Goal: Information Seeking & Learning: Find contact information

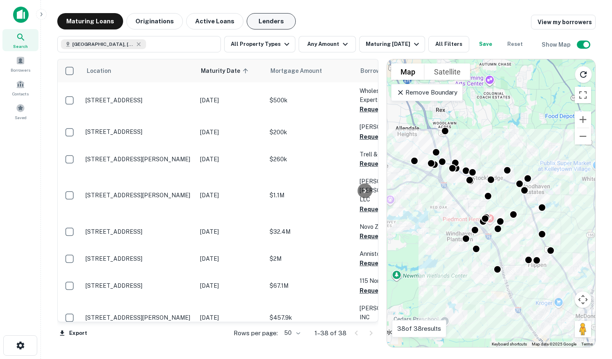
click at [272, 25] on button "Lenders" at bounding box center [271, 21] width 49 height 16
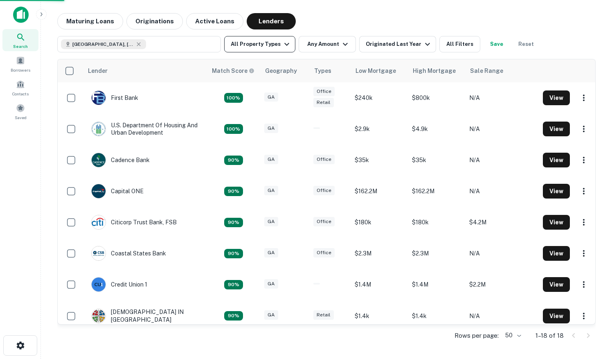
click at [282, 44] on icon "button" at bounding box center [287, 44] width 10 height 10
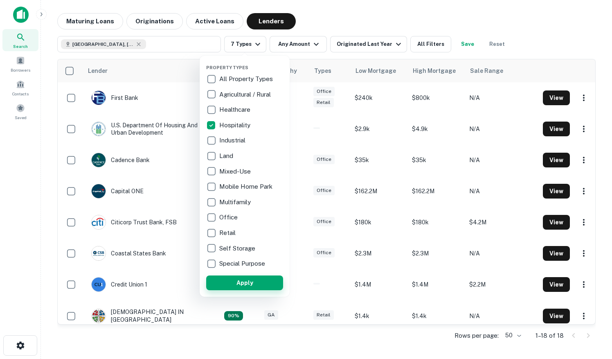
click at [236, 283] on button "Apply" at bounding box center [244, 283] width 77 height 15
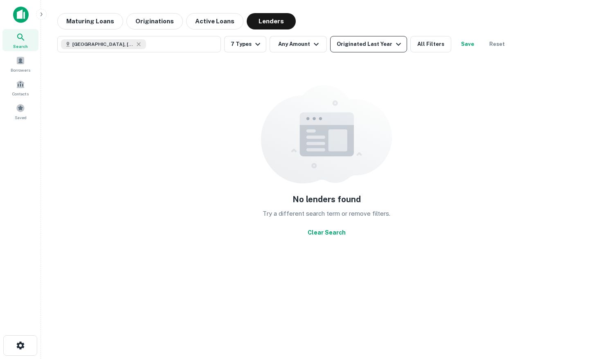
click at [366, 43] on div "Originated Last Year" at bounding box center [370, 44] width 67 height 10
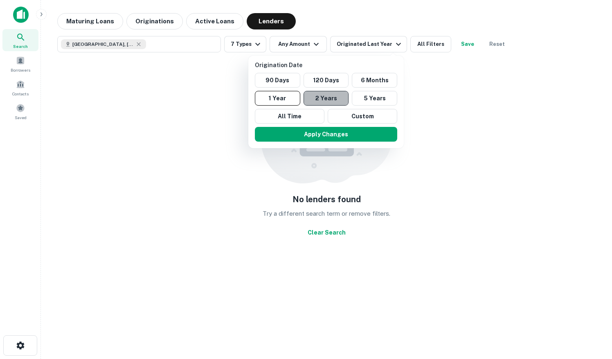
click at [326, 98] on button "2 Years" at bounding box center [326, 98] width 45 height 15
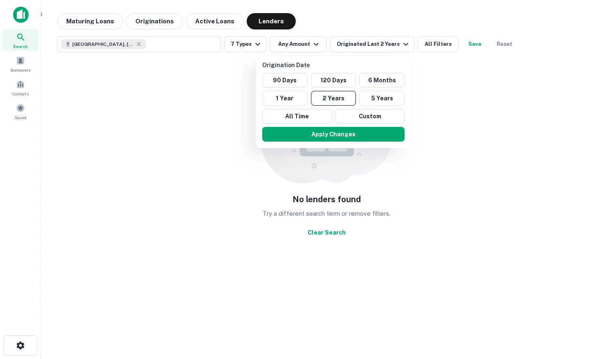
drag, startPoint x: 259, startPoint y: 42, endPoint x: 313, endPoint y: 131, distance: 104.5
click at [259, 42] on div at bounding box center [306, 179] width 612 height 359
click at [253, 41] on div at bounding box center [306, 179] width 612 height 359
click at [256, 45] on div at bounding box center [306, 179] width 612 height 359
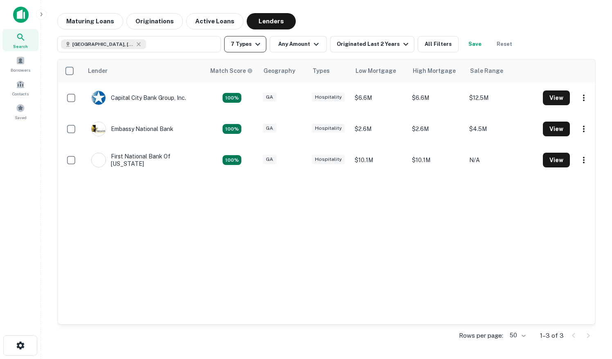
click at [257, 43] on icon "button" at bounding box center [258, 44] width 10 height 10
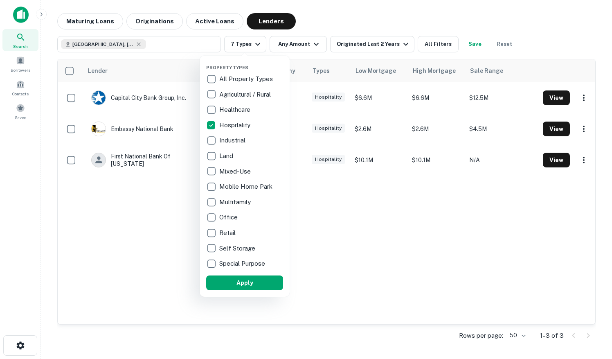
click at [319, 22] on div at bounding box center [306, 179] width 612 height 359
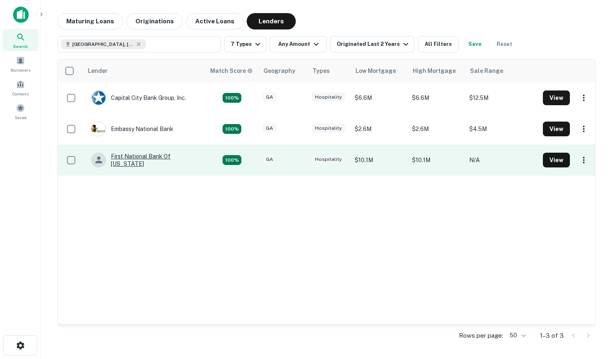
click at [158, 160] on div "First National Bank Of [US_STATE]" at bounding box center [144, 160] width 106 height 15
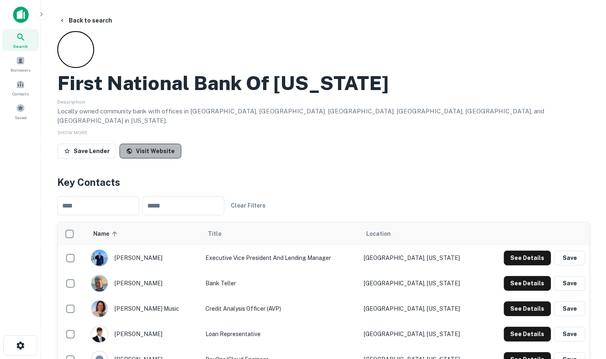
click at [148, 144] on link "Visit Website" at bounding box center [151, 151] width 62 height 15
